Goal: Task Accomplishment & Management: Manage account settings

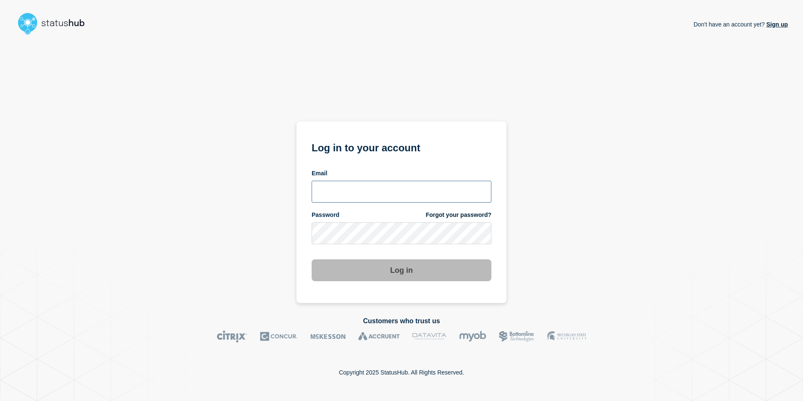
click at [353, 193] on input "email input" at bounding box center [402, 192] width 180 height 22
type input "[EMAIL_ADDRESS][PERSON_NAME][DOMAIN_NAME]"
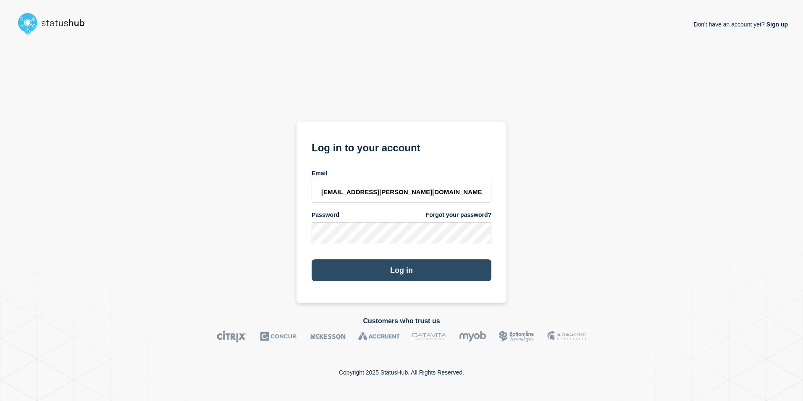
click at [421, 268] on button "Log in" at bounding box center [402, 270] width 180 height 22
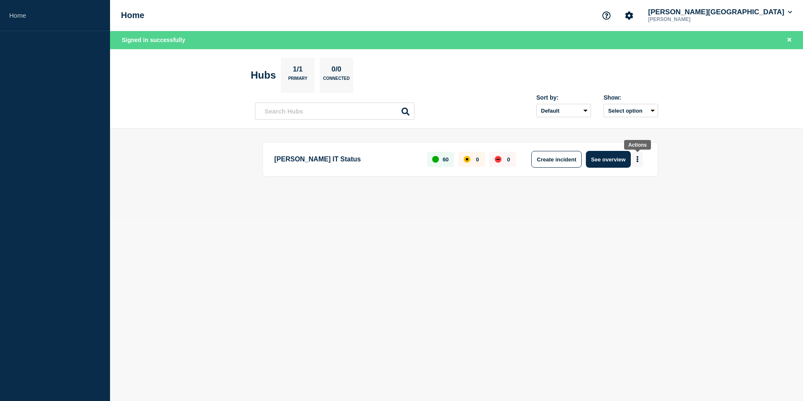
click at [639, 155] on button "More actions" at bounding box center [637, 160] width 11 height 16
click at [636, 184] on button "Create maintenance" at bounding box center [634, 184] width 57 height 7
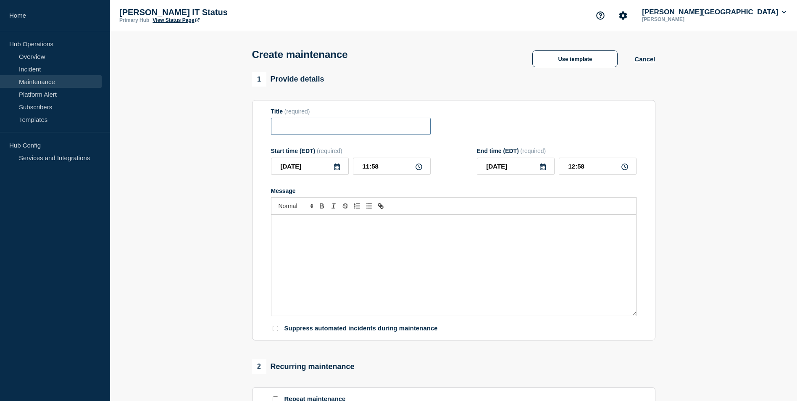
click at [296, 131] on input "Title" at bounding box center [351, 126] width 160 height 17
type input "VPN Maintenance"
click at [419, 168] on icon at bounding box center [418, 166] width 7 height 7
click at [418, 170] on icon at bounding box center [418, 166] width 7 height 7
click at [372, 171] on input "11:58" at bounding box center [392, 166] width 78 height 17
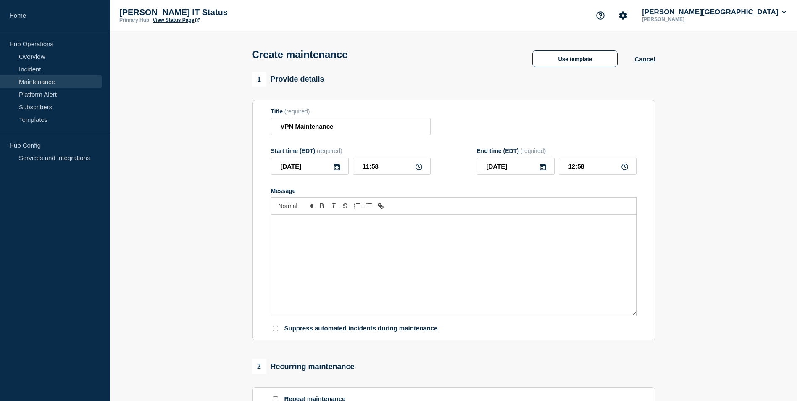
drag, startPoint x: 418, startPoint y: 168, endPoint x: 399, endPoint y: 167, distance: 18.9
click at [417, 169] on icon at bounding box center [418, 166] width 7 height 7
click at [421, 167] on icon at bounding box center [418, 166] width 7 height 7
click at [420, 170] on icon at bounding box center [418, 166] width 7 height 7
click at [418, 174] on input "11:58" at bounding box center [392, 166] width 78 height 17
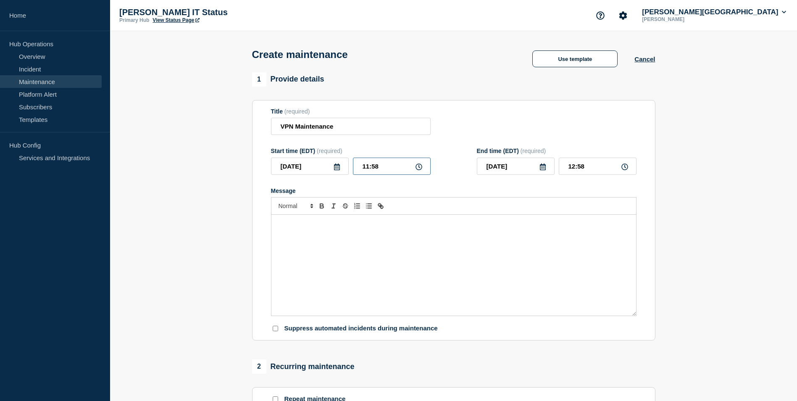
drag, startPoint x: 369, startPoint y: 167, endPoint x: 361, endPoint y: 168, distance: 8.0
click at [361, 168] on input "11:58" at bounding box center [392, 166] width 78 height 17
type input "18:58"
type input "19:58"
click at [386, 171] on input "18:58" at bounding box center [392, 166] width 78 height 17
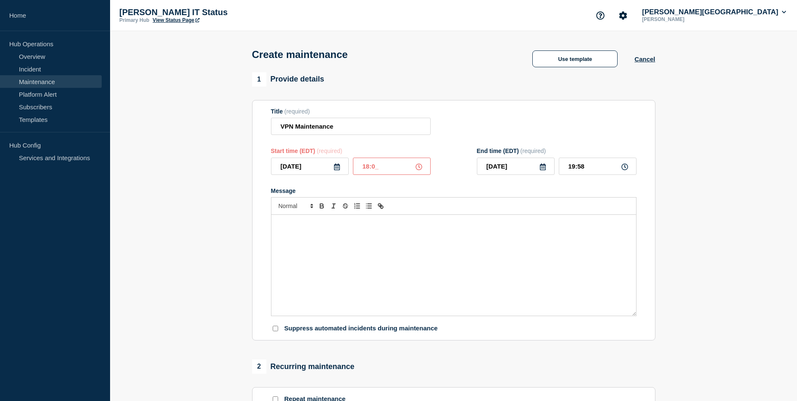
type input "18:00"
type input "19:00"
click at [299, 226] on p "Message" at bounding box center [454, 224] width 352 height 8
click at [579, 62] on button "Use template" at bounding box center [574, 58] width 85 height 17
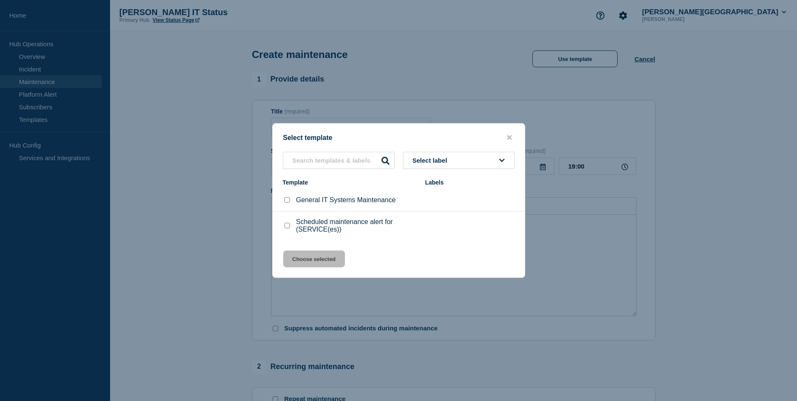
click at [288, 227] on input "Scheduled maintenance alert for (SERVICE(es)) checkbox" at bounding box center [286, 225] width 5 height 5
checkbox input "true"
click at [309, 260] on button "Choose selected" at bounding box center [314, 258] width 62 height 17
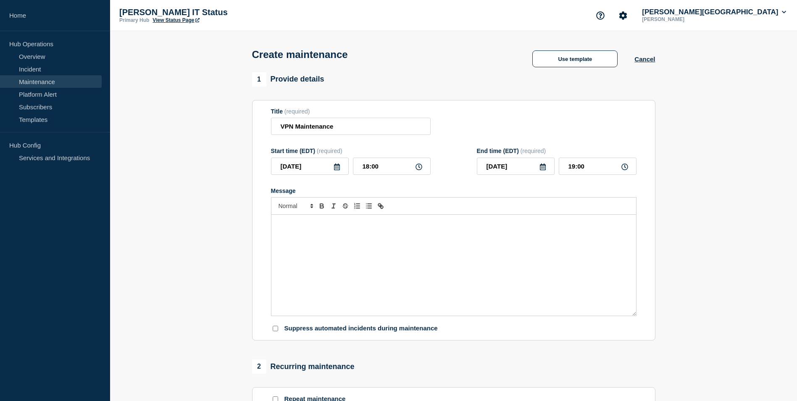
type input "20:00"
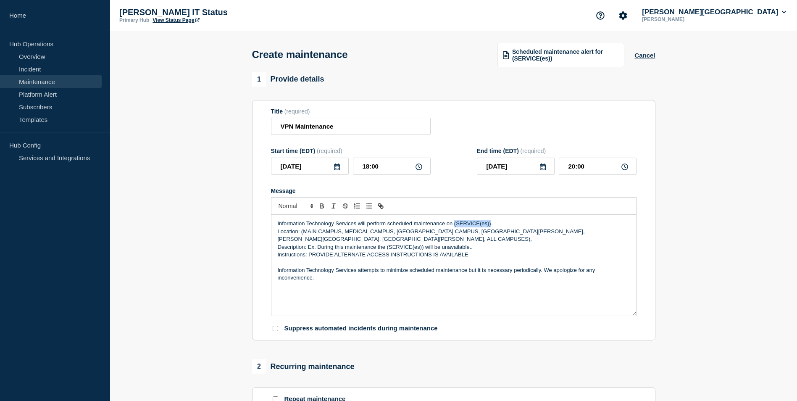
drag, startPoint x: 491, startPoint y: 226, endPoint x: 454, endPoint y: 223, distance: 37.5
click at [454, 223] on p "Information Technology Services will perform scheduled maintenance on (SERVICE(…" at bounding box center [454, 224] width 352 height 8
click at [309, 240] on p "Location: (MAIN CAMPUS, MEDICAL CAMPUS, RALEIGH CAMPUS, FORT BRAGG, POPE AIR FO…" at bounding box center [454, 236] width 352 height 16
click at [305, 232] on p "Location: (MAIN CAMPUS, MEDICAL CAMPUS, RALEIGH CAMPUS, FORT BRAGG, POPE AIR FO…" at bounding box center [454, 236] width 352 height 16
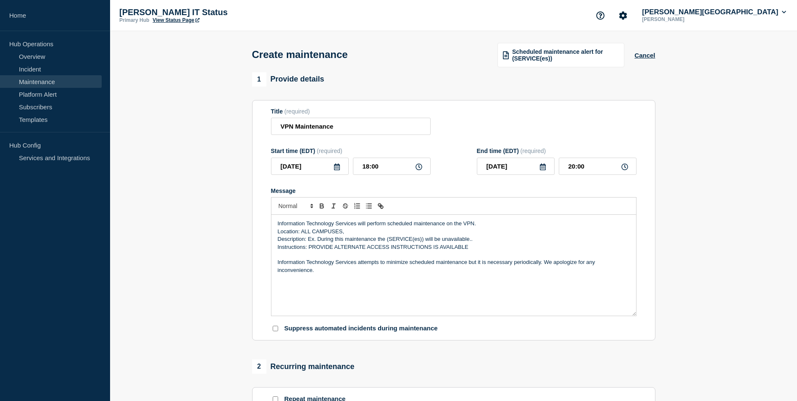
click at [355, 231] on p "Location: ALL CAMPUSES," at bounding box center [454, 232] width 352 height 8
drag, startPoint x: 476, startPoint y: 239, endPoint x: 308, endPoint y: 244, distance: 168.1
click at [308, 243] on p "Description: Ex. During this maintenance the (SERVICE(es)) will be unavailable.." at bounding box center [454, 239] width 352 height 8
click at [318, 239] on p "Description: Ex. During this maintenance the (SERVICE(es)) will be unavailable.." at bounding box center [454, 239] width 352 height 8
click at [468, 238] on p "Description: During this maintenance the (SERVICE(es)) will be unavailable.." at bounding box center [454, 239] width 352 height 8
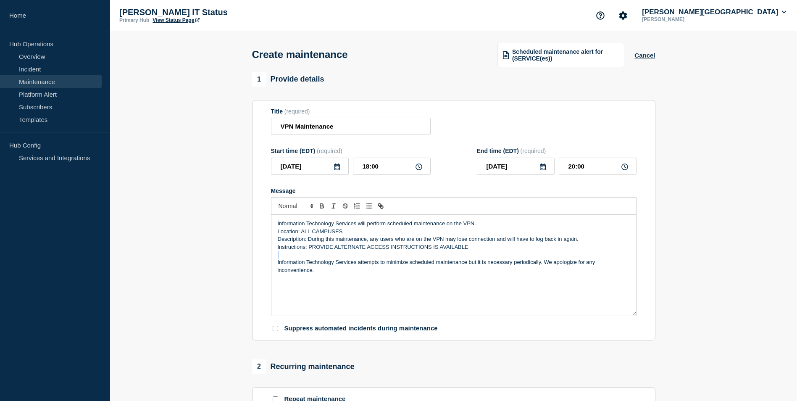
drag, startPoint x: 472, startPoint y: 250, endPoint x: 459, endPoint y: 253, distance: 13.0
click at [459, 253] on div "Information Technology Services will perform scheduled maintenance on the VPN. …" at bounding box center [453, 265] width 365 height 101
click at [484, 250] on p "Instructions: PROVIDE ALTERNATE ACCESS INSTRUCTIONS IS AVAILABLE" at bounding box center [454, 247] width 352 height 8
drag, startPoint x: 475, startPoint y: 247, endPoint x: 309, endPoint y: 246, distance: 165.5
click at [309, 246] on p "Instructions: PROVIDE ALTERNATE ACCESS INSTRUCTIONS IS AVAILABLE" at bounding box center [454, 247] width 352 height 8
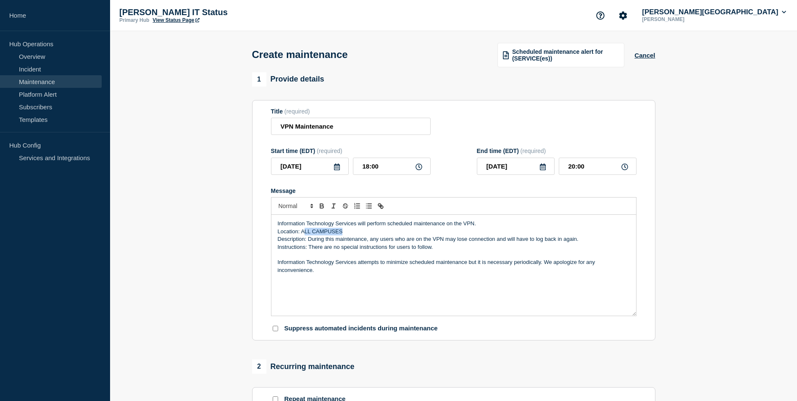
drag, startPoint x: 344, startPoint y: 231, endPoint x: 305, endPoint y: 231, distance: 38.6
click at [305, 231] on p "Location: ALL CAMPUSES" at bounding box center [454, 232] width 352 height 8
click at [310, 235] on p "Location: Alll Campuses" at bounding box center [454, 232] width 352 height 8
click at [278, 233] on p "Location: All Campuses" at bounding box center [454, 232] width 352 height 8
click at [573, 169] on input "20:00" at bounding box center [598, 166] width 78 height 17
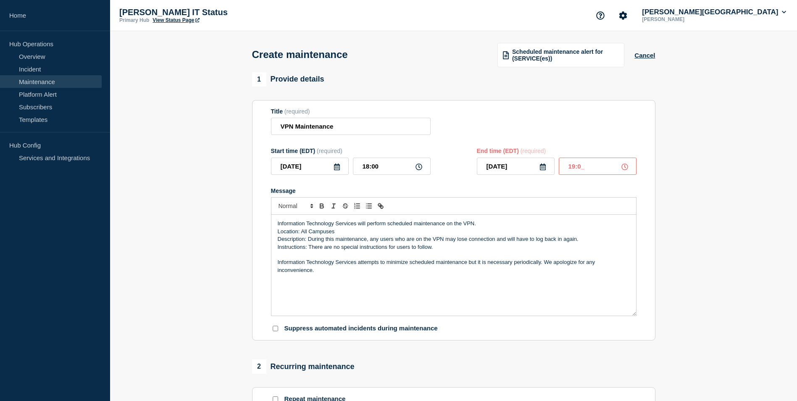
type input "19:00"
click at [470, 193] on div "Message" at bounding box center [453, 190] width 365 height 7
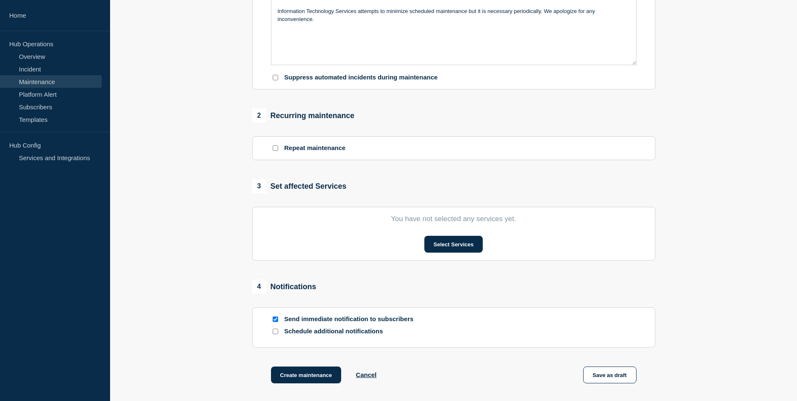
scroll to position [252, 0]
click at [439, 245] on button "Select Services" at bounding box center [453, 242] width 58 height 17
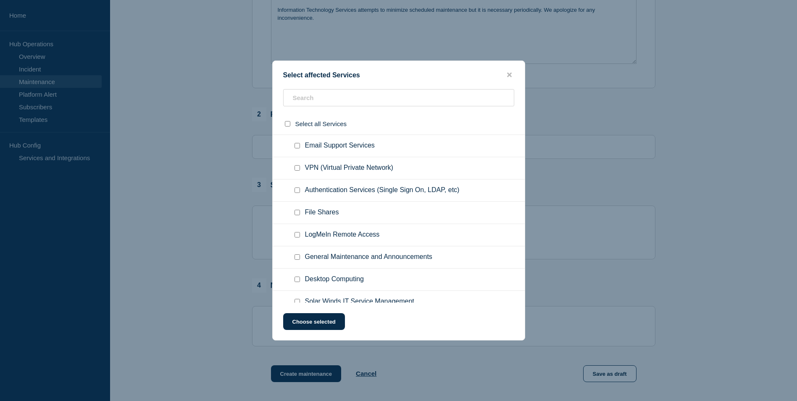
scroll to position [1050, 0]
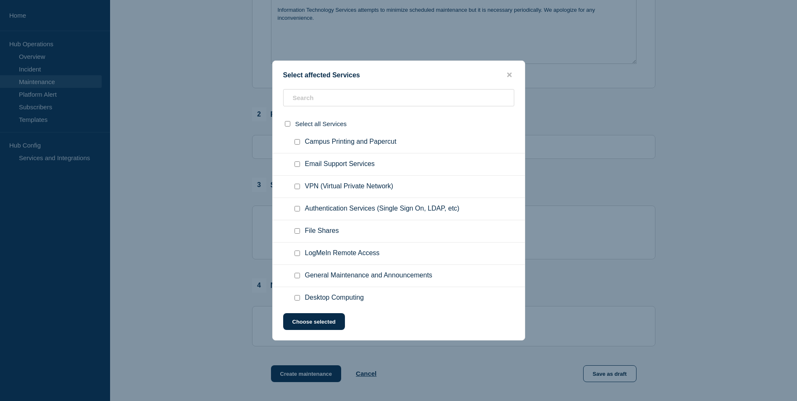
click at [299, 187] on input "VPN (Virtual Private Network) checkbox" at bounding box center [296, 186] width 5 height 5
checkbox input "true"
click at [302, 322] on button "Choose selected" at bounding box center [314, 321] width 62 height 17
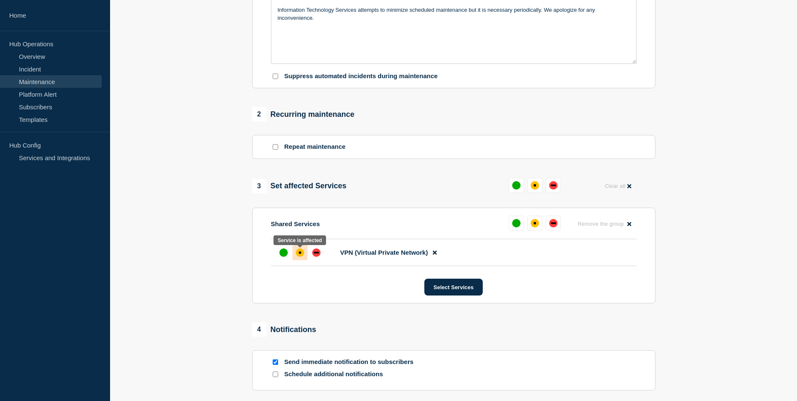
click at [303, 252] on div "affected" at bounding box center [300, 252] width 8 height 8
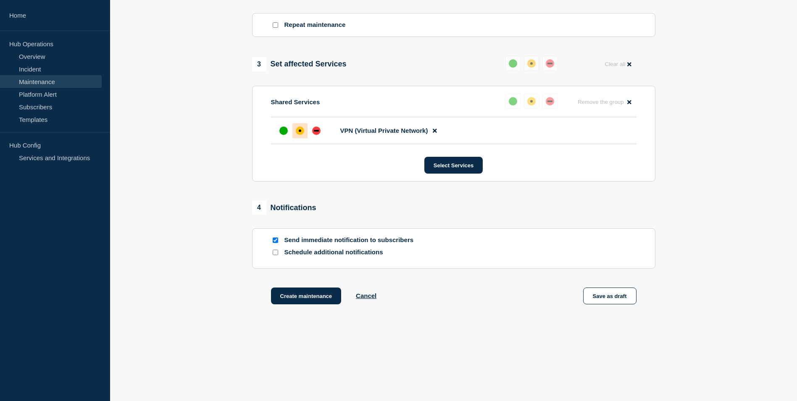
scroll to position [376, 0]
click at [274, 252] on input "Schedule additional notifications" at bounding box center [275, 252] width 5 height 5
checkbox input "true"
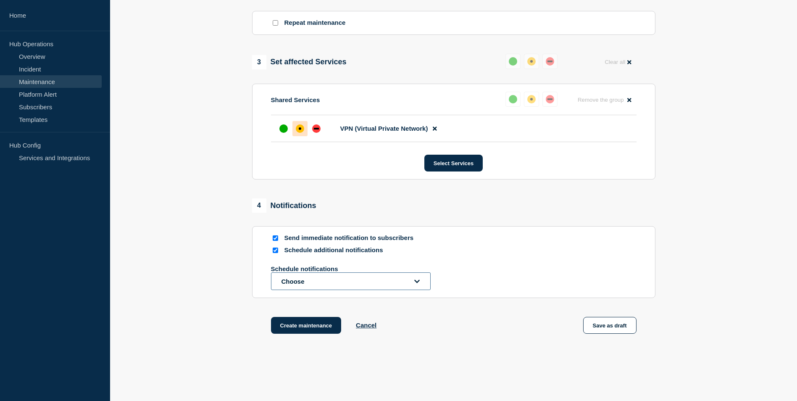
click at [418, 281] on icon "open dropdown" at bounding box center [416, 281] width 5 height 6
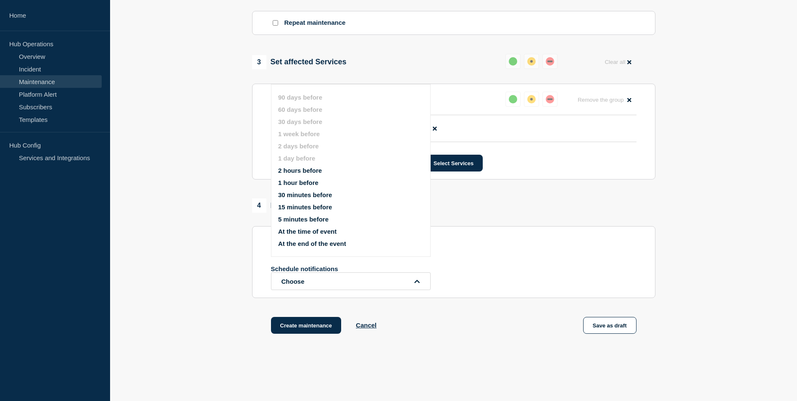
click at [311, 181] on button "1 hour before" at bounding box center [298, 182] width 40 height 7
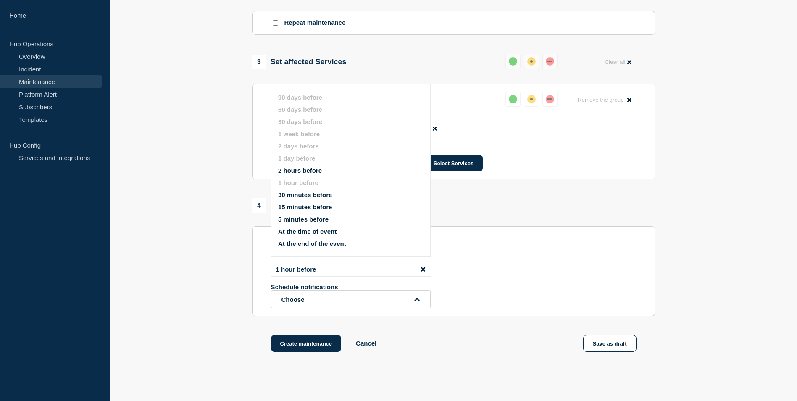
click at [563, 281] on div "1 hour before Schedule notifications Choose 90 days before 60 days before 30 da…" at bounding box center [453, 285] width 365 height 46
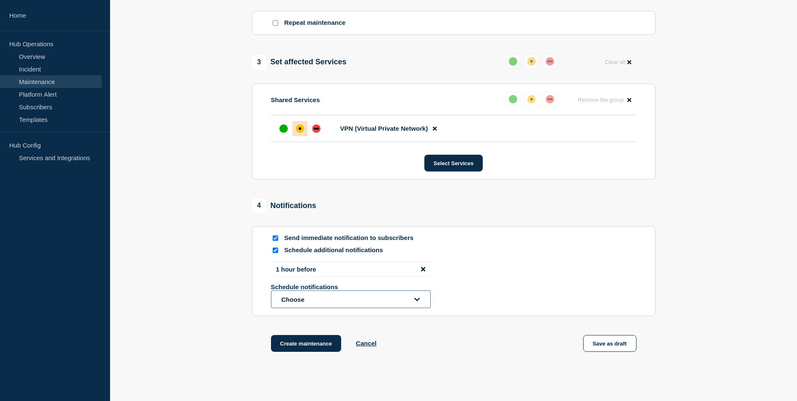
click at [418, 299] on icon "open dropdown" at bounding box center [416, 299] width 5 height 6
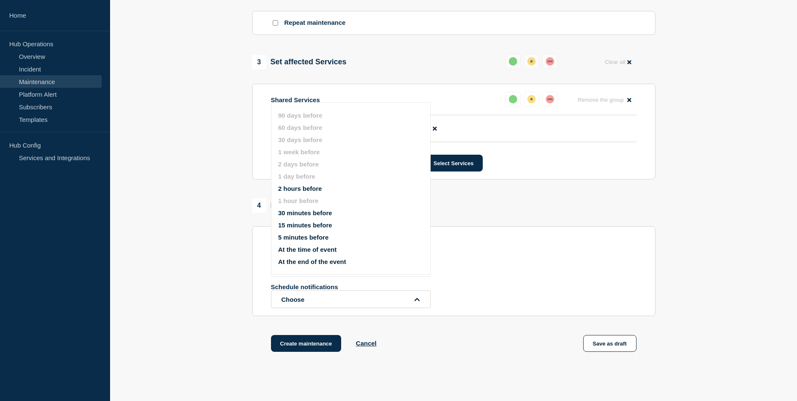
click at [539, 270] on div "1 hour before Schedule notifications Choose 90 days before 60 days before 30 da…" at bounding box center [453, 285] width 365 height 46
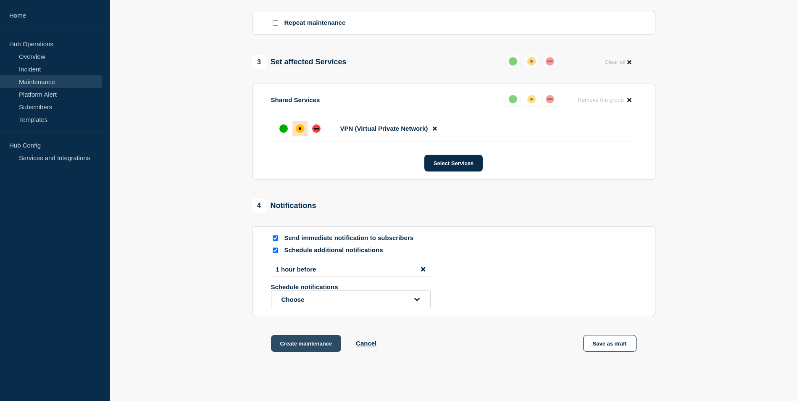
click at [289, 346] on button "Create maintenance" at bounding box center [306, 343] width 71 height 17
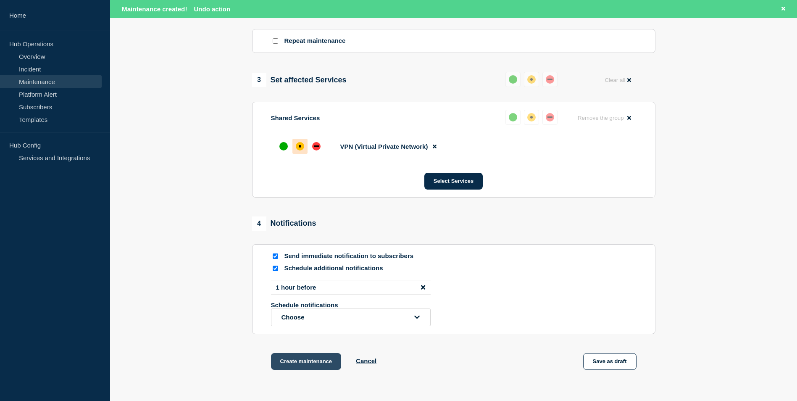
scroll to position [394, 0]
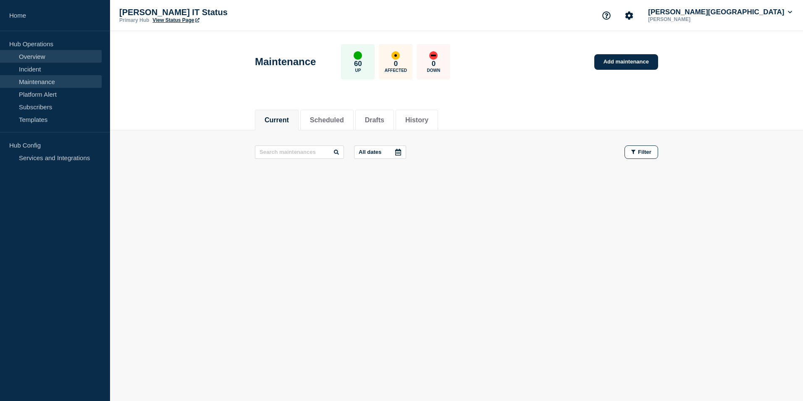
click at [43, 56] on link "Overview" at bounding box center [51, 56] width 102 height 13
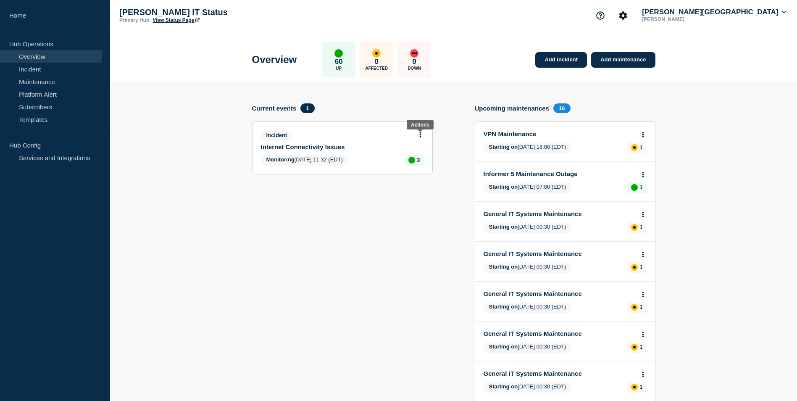
click at [420, 137] on icon at bounding box center [420, 134] width 2 height 5
click at [284, 145] on link "Internet Connectivity Issues" at bounding box center [337, 146] width 152 height 7
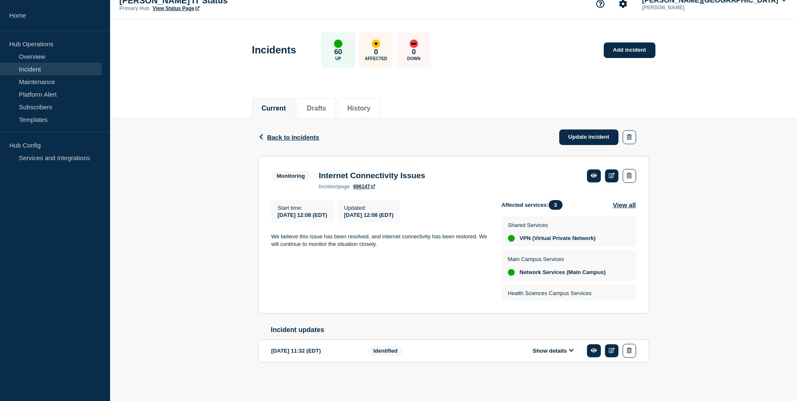
scroll to position [16, 0]
click at [288, 133] on span "Back to Incidents" at bounding box center [293, 136] width 52 height 7
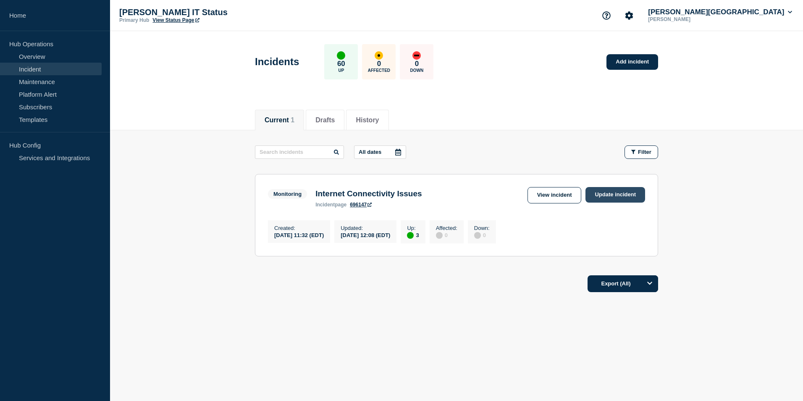
click at [619, 196] on link "Update incident" at bounding box center [616, 195] width 60 height 16
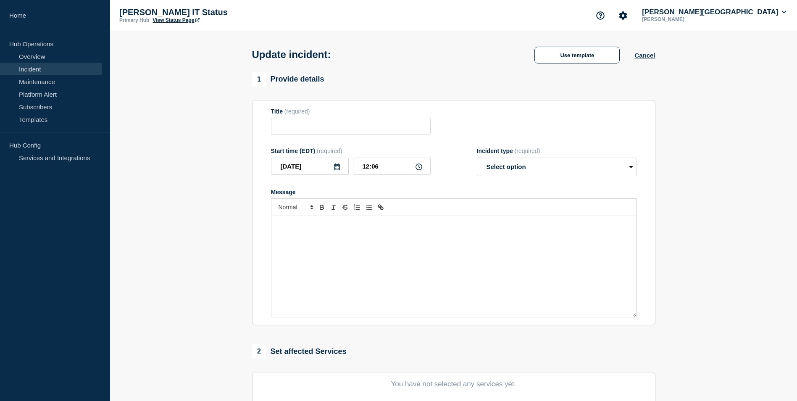
type input "Internet Connectivity Issues"
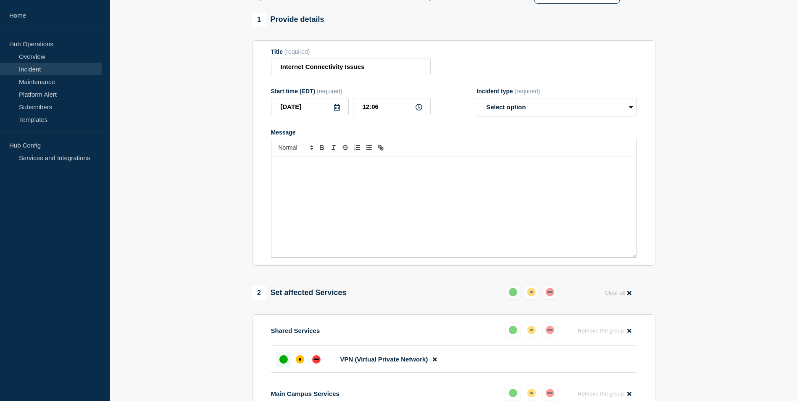
scroll to position [84, 0]
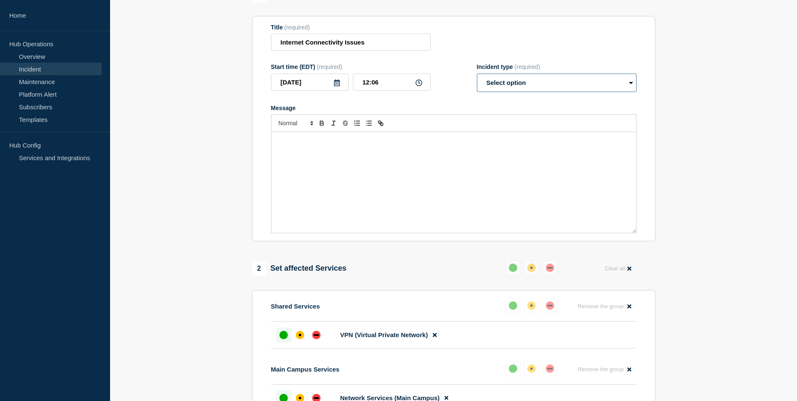
click at [616, 84] on select "Select option Investigating Identified Monitoring Resolved" at bounding box center [557, 83] width 160 height 18
select select "resolved"
click at [477, 75] on select "Select option Investigating Identified Monitoring Resolved" at bounding box center [557, 83] width 160 height 18
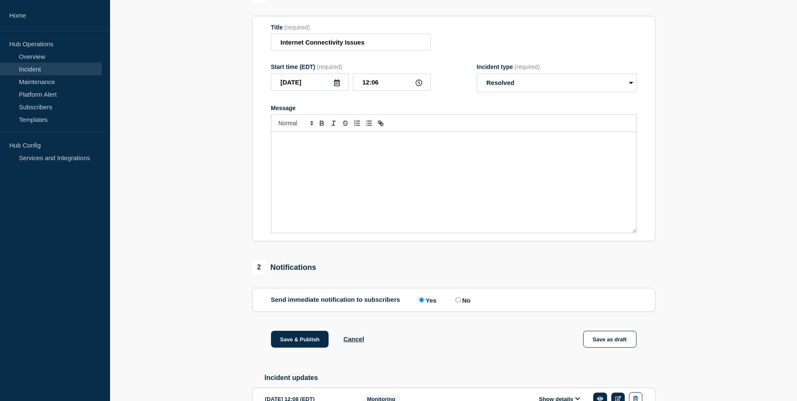
click at [458, 302] on input "No" at bounding box center [457, 299] width 5 height 5
radio input "true"
radio input "false"
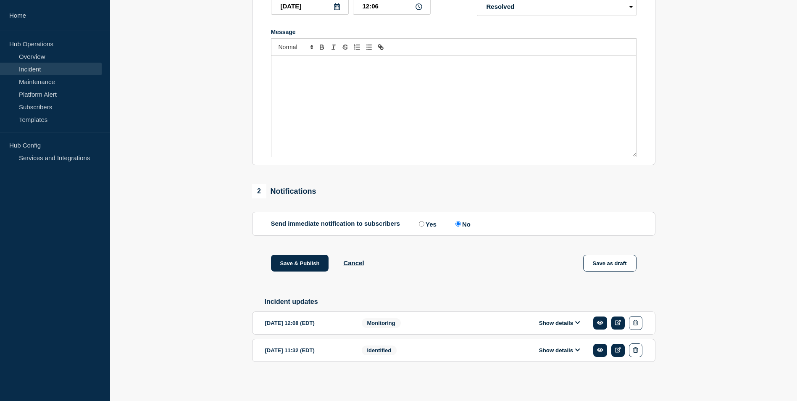
scroll to position [164, 0]
click at [298, 261] on button "Save & Publish" at bounding box center [300, 263] width 58 height 17
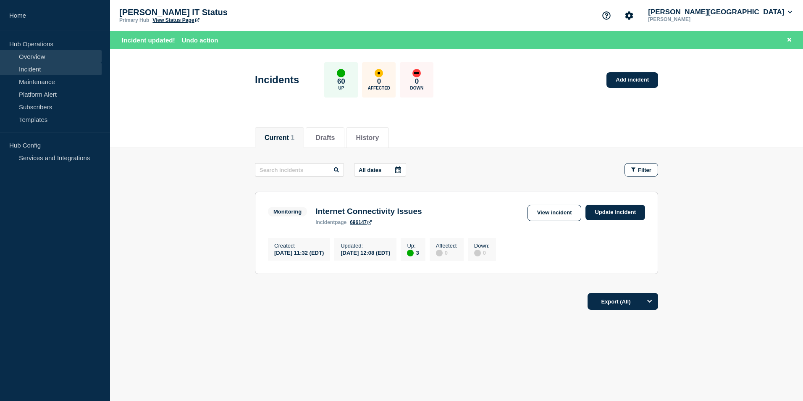
click at [31, 56] on link "Overview" at bounding box center [51, 56] width 102 height 13
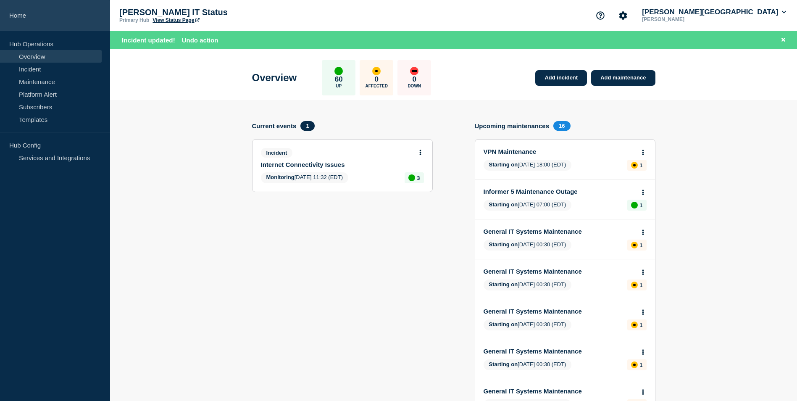
click at [15, 11] on link "Home" at bounding box center [55, 15] width 110 height 31
